Goal: Task Accomplishment & Management: Manage account settings

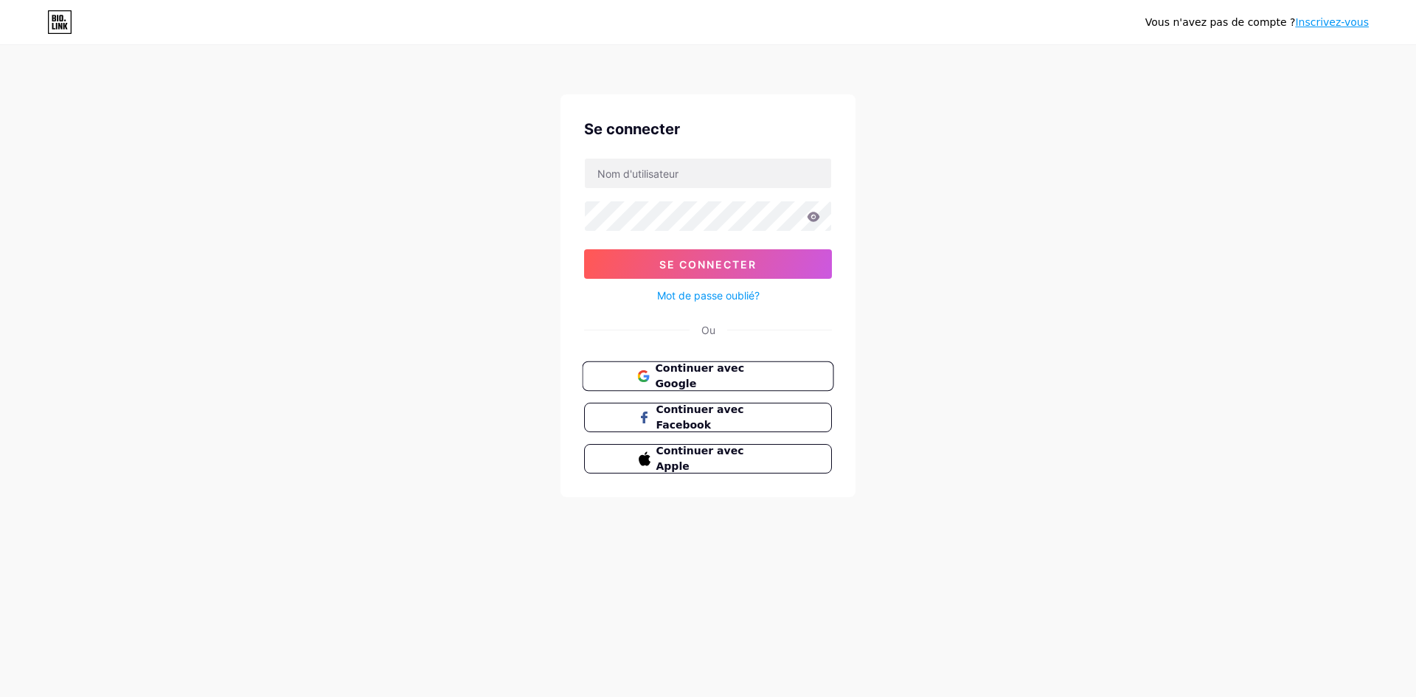
click at [744, 372] on font "Continuer avec Google" at bounding box center [699, 376] width 89 height 28
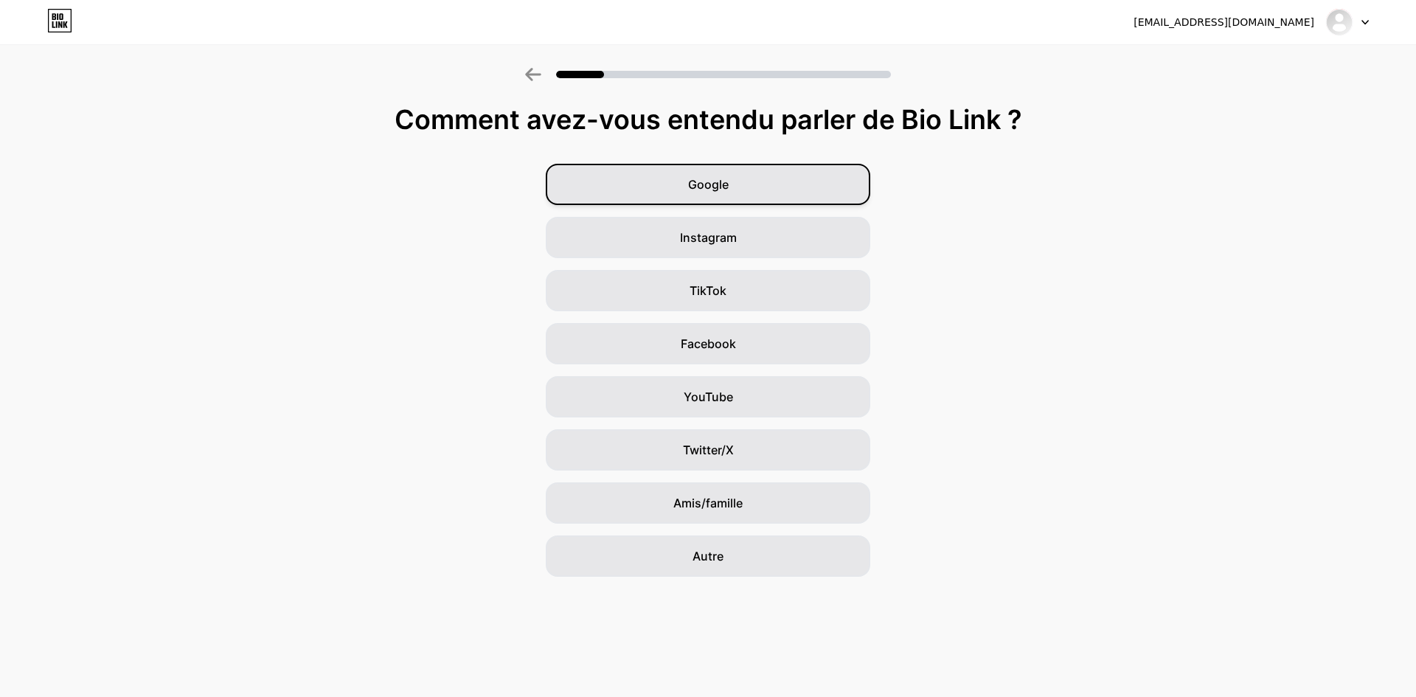
click at [793, 184] on div "Google" at bounding box center [708, 184] width 324 height 41
